Goal: Task Accomplishment & Management: Complete application form

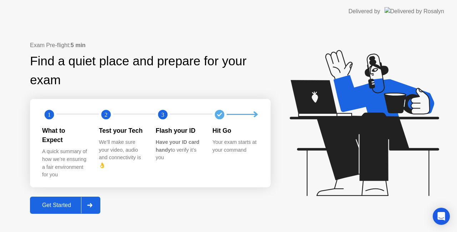
click at [67, 190] on div "Exam Pre-flight: 5 min Find a quiet place and prepare for your exam 1 2 3 What …" at bounding box center [150, 127] width 241 height 173
click at [56, 202] on div "Get Started" at bounding box center [56, 205] width 49 height 6
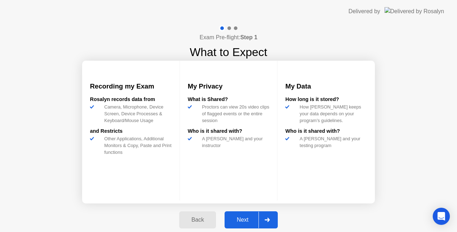
click at [235, 218] on div "Next" at bounding box center [243, 220] width 32 height 6
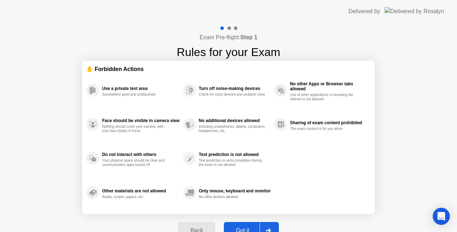
click at [240, 227] on div "Got it" at bounding box center [243, 230] width 34 height 6
select select "**********"
select select "*******"
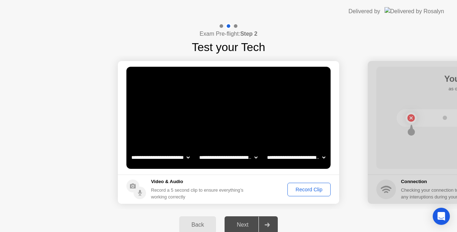
click at [308, 191] on div "Record Clip" at bounding box center [309, 190] width 38 height 6
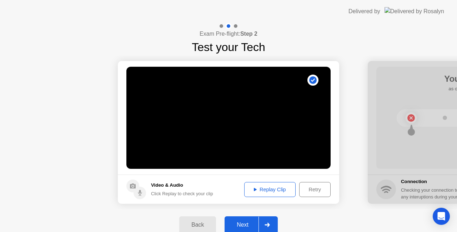
click at [244, 223] on div "Next" at bounding box center [243, 225] width 32 height 6
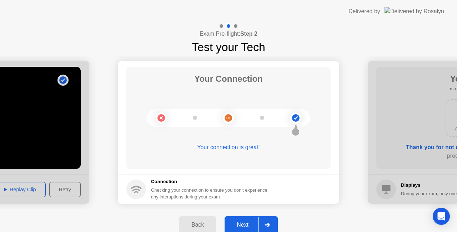
click at [239, 225] on div "Next" at bounding box center [243, 225] width 32 height 6
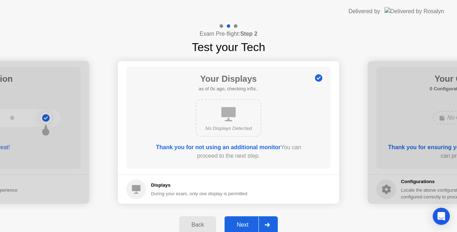
click at [239, 225] on div "Next" at bounding box center [243, 225] width 32 height 6
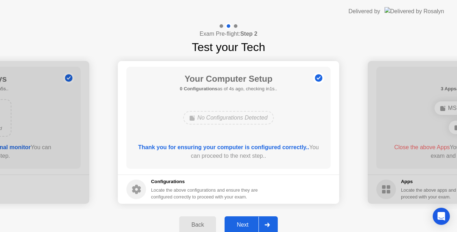
click at [237, 223] on div "Next" at bounding box center [243, 225] width 32 height 6
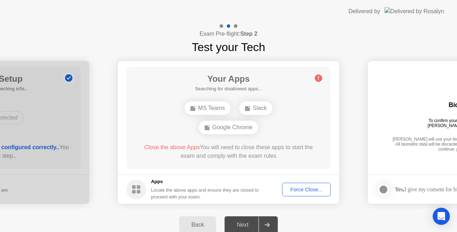
click at [293, 189] on div "Force Close..." at bounding box center [307, 190] width 44 height 6
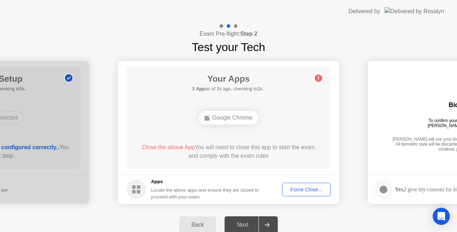
click at [291, 190] on div "Force Close..." at bounding box center [307, 190] width 44 height 6
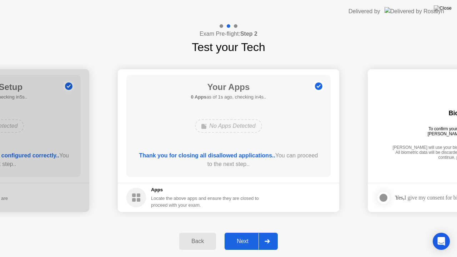
click at [243, 232] on div "Next" at bounding box center [243, 241] width 32 height 6
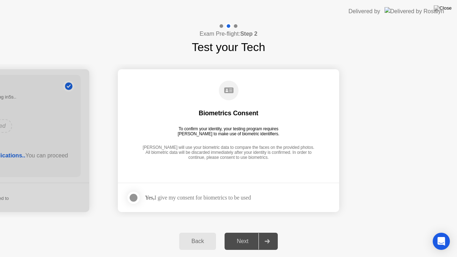
click at [205, 198] on div "Yes, I give my consent for biometrics to be used" at bounding box center [198, 197] width 106 height 7
click at [135, 199] on div at bounding box center [133, 197] width 9 height 9
click at [239, 232] on div "Next" at bounding box center [243, 241] width 32 height 6
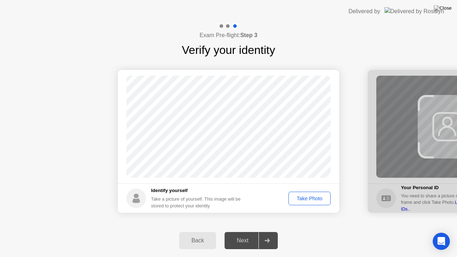
click at [315, 199] on div "Take Photo" at bounding box center [309, 199] width 37 height 6
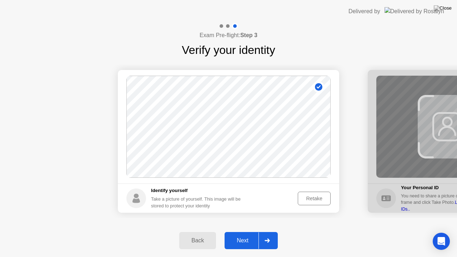
click at [243, 232] on div "Next" at bounding box center [243, 240] width 32 height 6
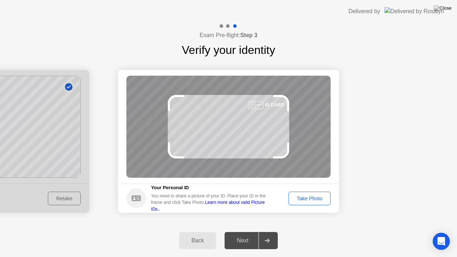
click at [310, 200] on div "Take Photo" at bounding box center [309, 199] width 37 height 6
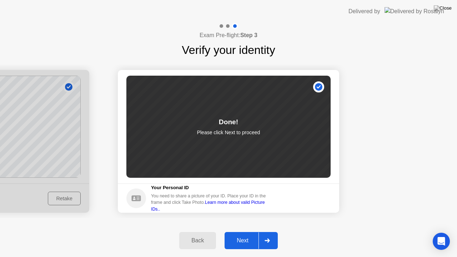
click at [244, 232] on button "Next" at bounding box center [251, 240] width 53 height 17
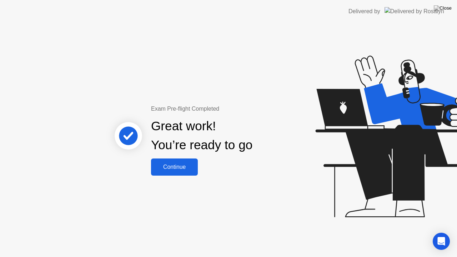
click at [170, 172] on button "Continue" at bounding box center [174, 167] width 47 height 17
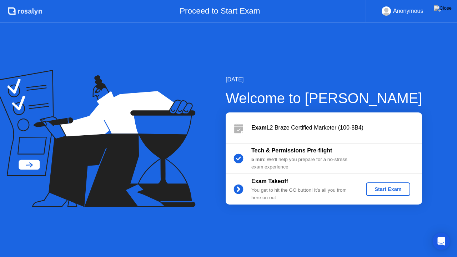
click at [381, 186] on div "Start Exam" at bounding box center [388, 189] width 38 height 6
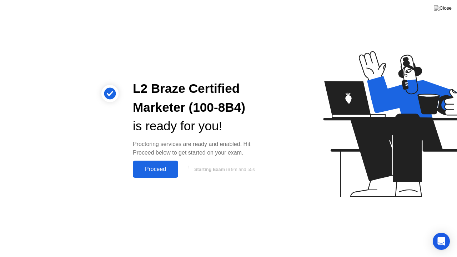
click at [150, 169] on div "Proceed" at bounding box center [155, 169] width 41 height 6
